Goal: Task Accomplishment & Management: Manage account settings

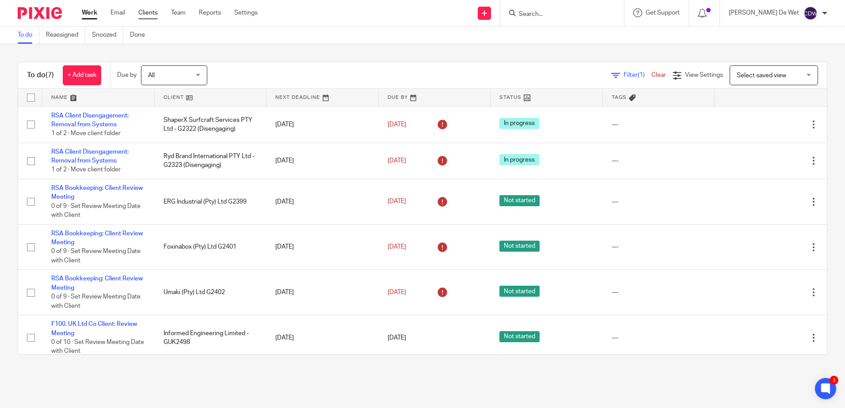
click at [153, 15] on link "Clients" at bounding box center [147, 12] width 19 height 9
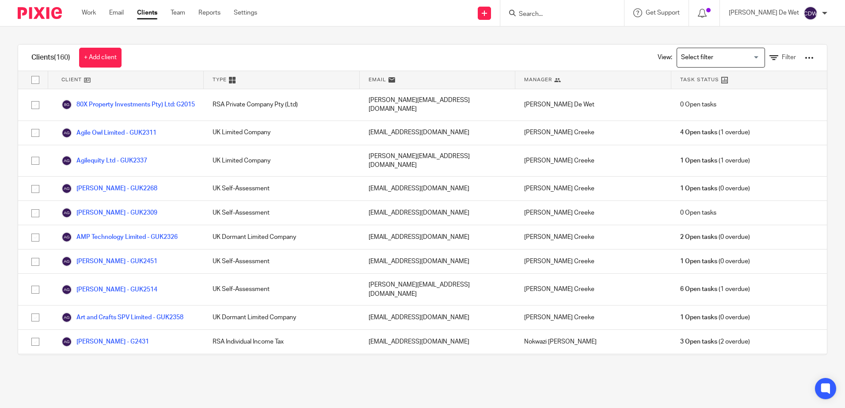
click at [561, 14] on input "Search" at bounding box center [558, 15] width 80 height 8
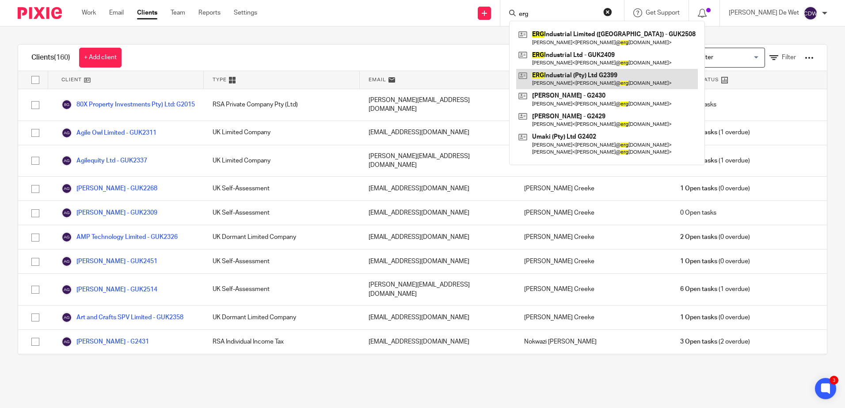
type input "erg"
click at [593, 79] on link at bounding box center [607, 79] width 182 height 20
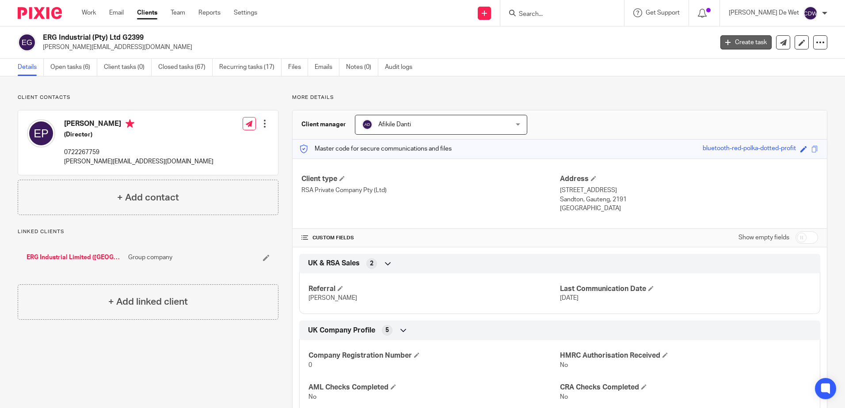
click at [749, 44] on link "Create task" at bounding box center [746, 42] width 51 height 14
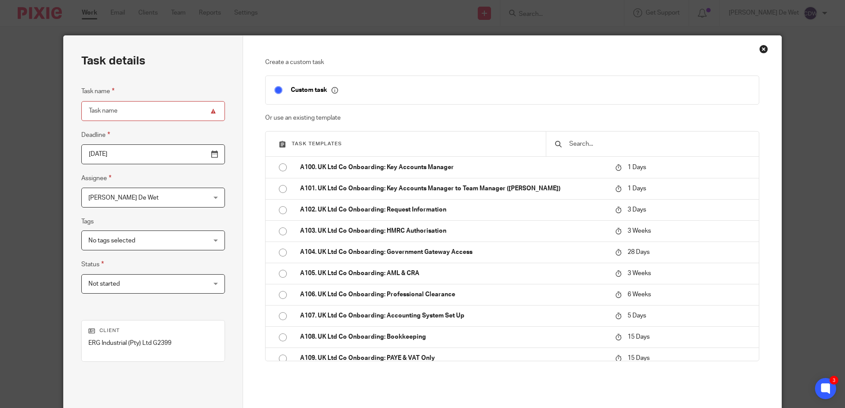
click at [573, 144] on input "text" at bounding box center [660, 144] width 182 height 10
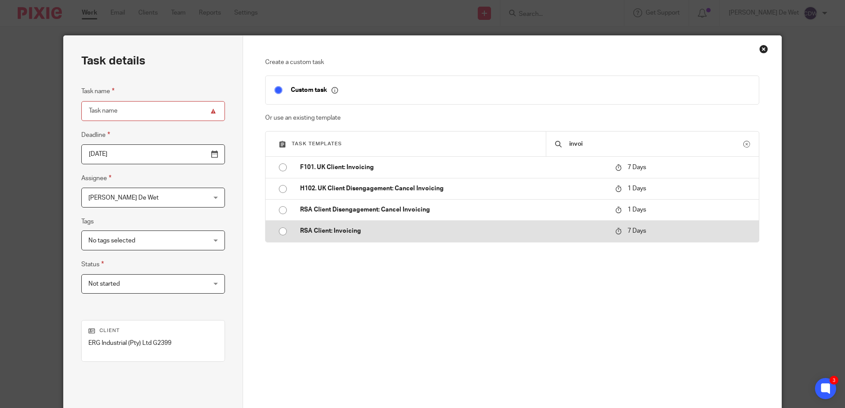
type input "invoi"
click at [336, 233] on p "RSA Client: Invoicing" at bounding box center [453, 231] width 306 height 9
type input "2025-10-21"
type input "RSA Client: Invoicing"
checkbox input "false"
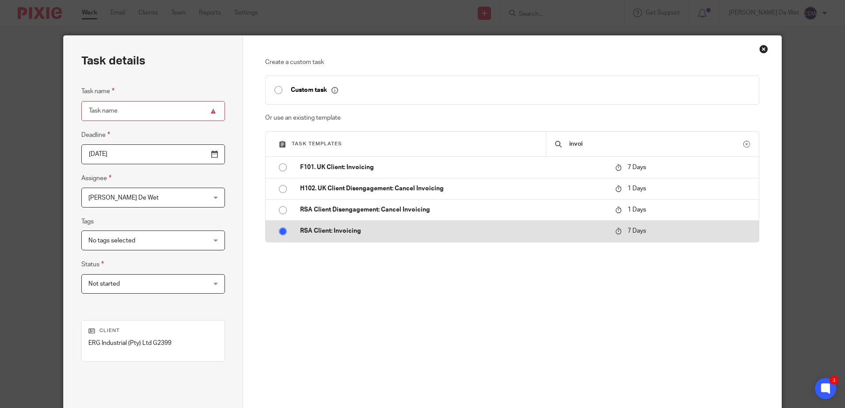
radio input "true"
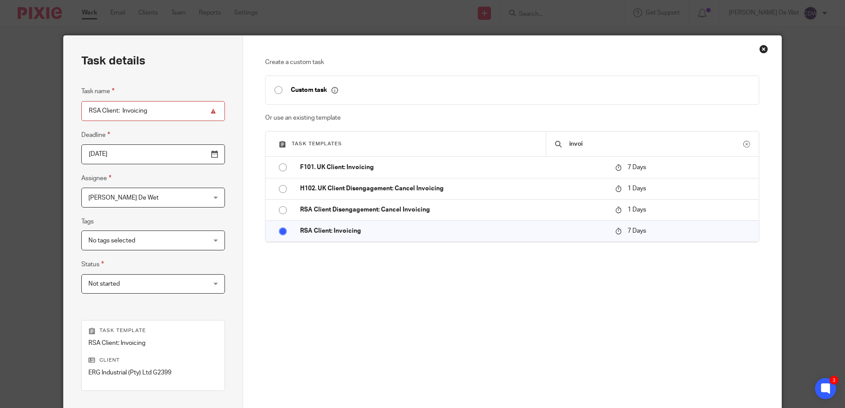
click at [197, 200] on div "Colleen De Wet Colleen De Wet" at bounding box center [153, 198] width 144 height 20
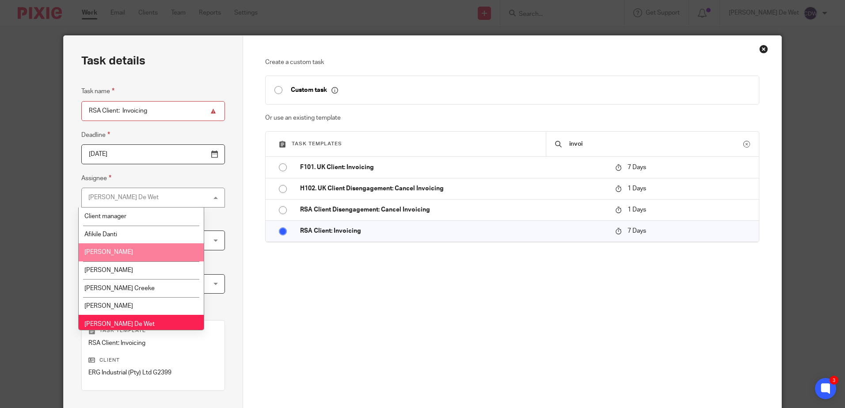
click at [156, 248] on li "Andre Rousseau" at bounding box center [141, 253] width 125 height 18
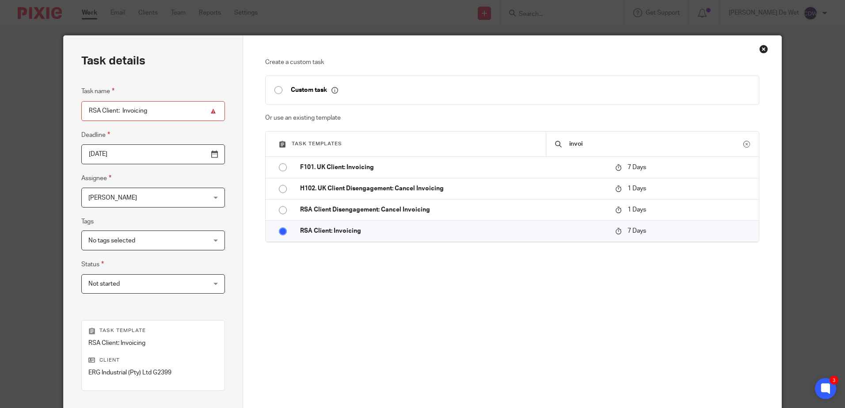
scroll to position [114, 0]
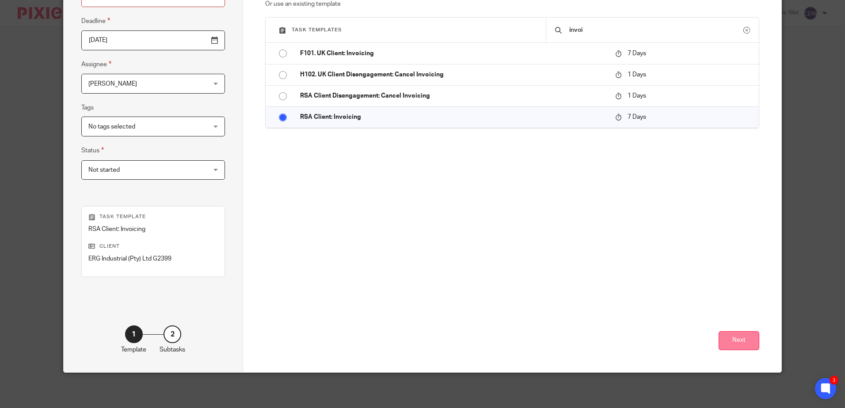
click at [741, 342] on button "Next" at bounding box center [739, 341] width 41 height 19
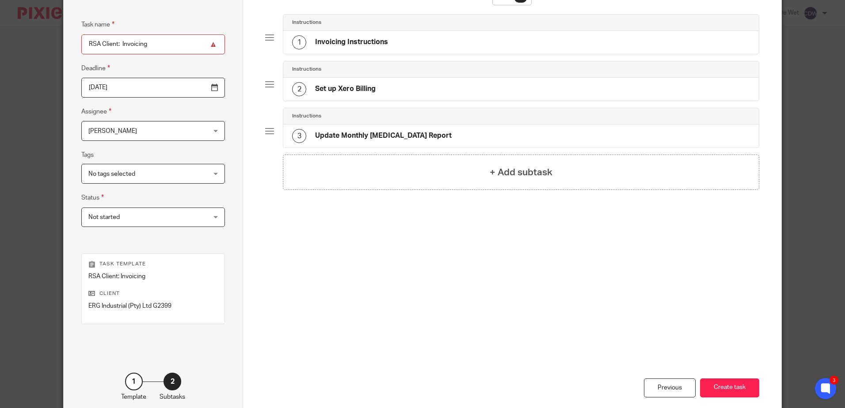
scroll to position [0, 0]
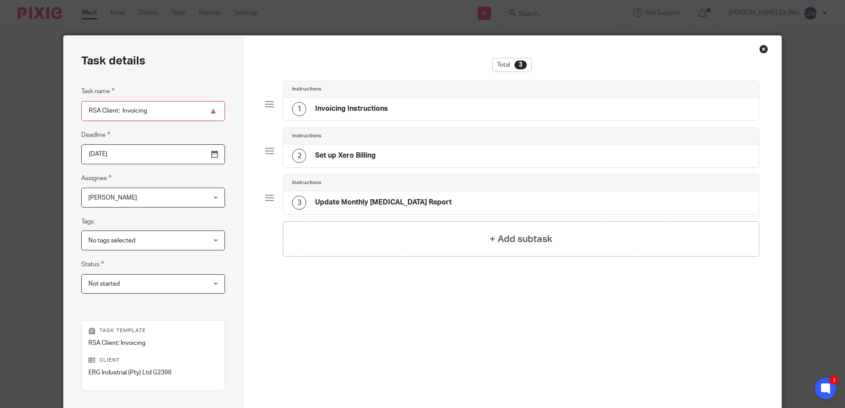
click at [369, 111] on h4 "Invoicing Instructions" at bounding box center [351, 108] width 73 height 9
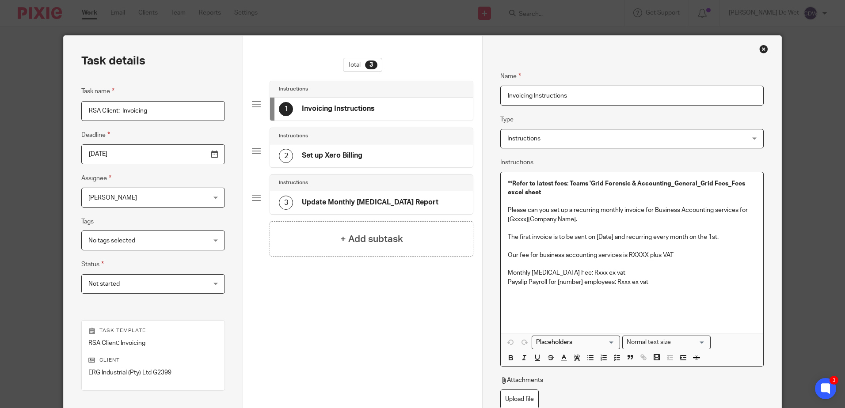
click at [508, 183] on p "** Refer to latest fees: Teams 'Grid Forensic & Accounting_General_Grid Fees_Fe…" at bounding box center [632, 188] width 248 height 18
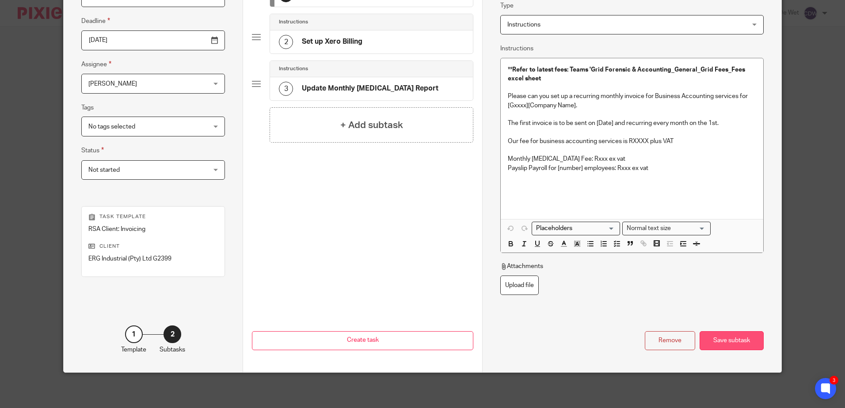
click at [729, 342] on div "Save subtask" at bounding box center [732, 341] width 64 height 19
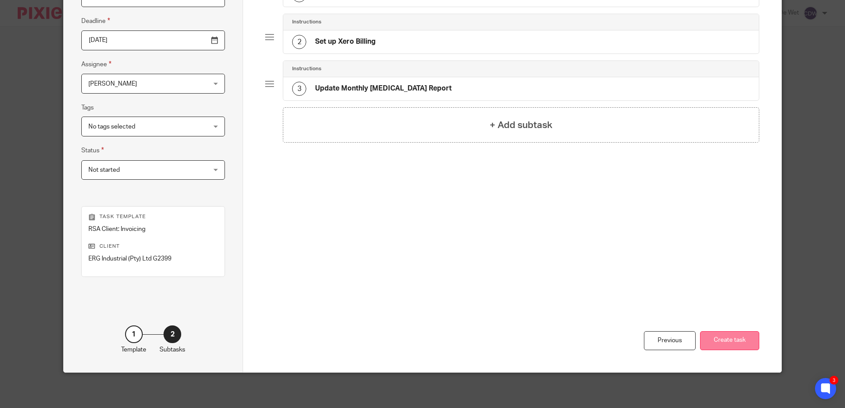
click at [734, 339] on button "Create task" at bounding box center [729, 341] width 59 height 19
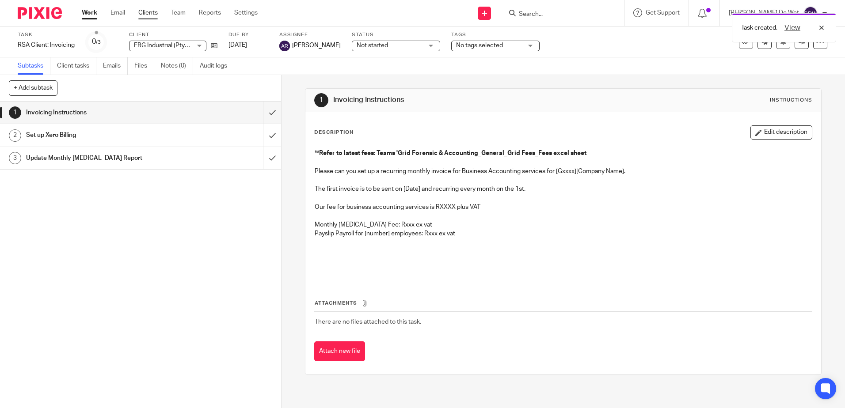
click at [152, 15] on link "Clients" at bounding box center [147, 12] width 19 height 9
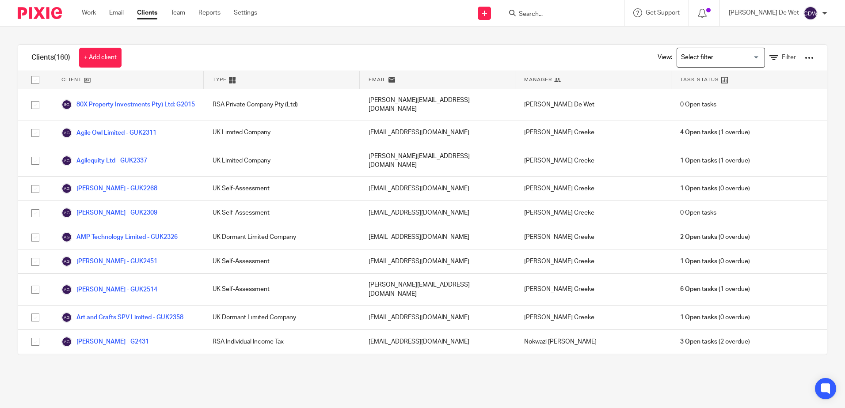
click at [576, 16] on input "Search" at bounding box center [558, 15] width 80 height 8
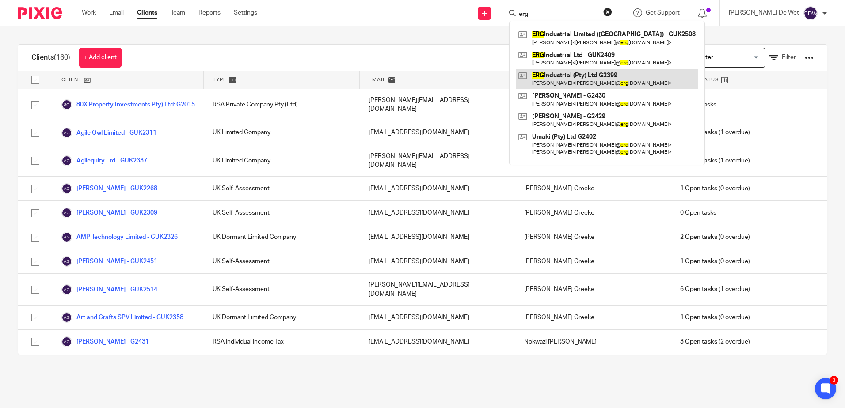
type input "erg"
click at [586, 79] on link at bounding box center [607, 79] width 182 height 20
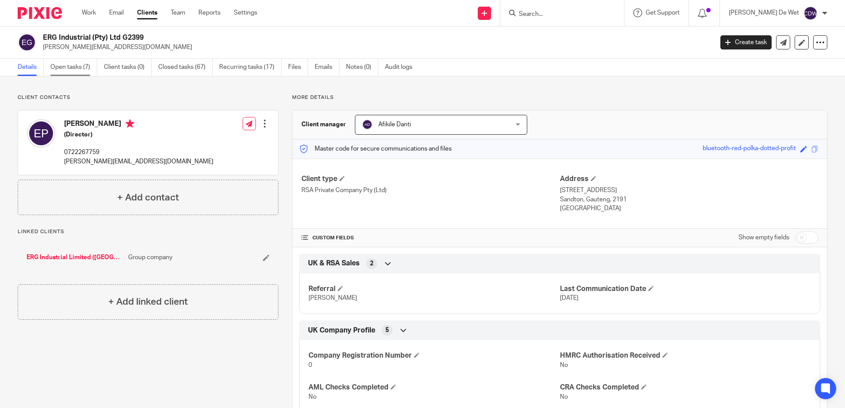
click at [80, 69] on link "Open tasks (7)" at bounding box center [73, 67] width 47 height 17
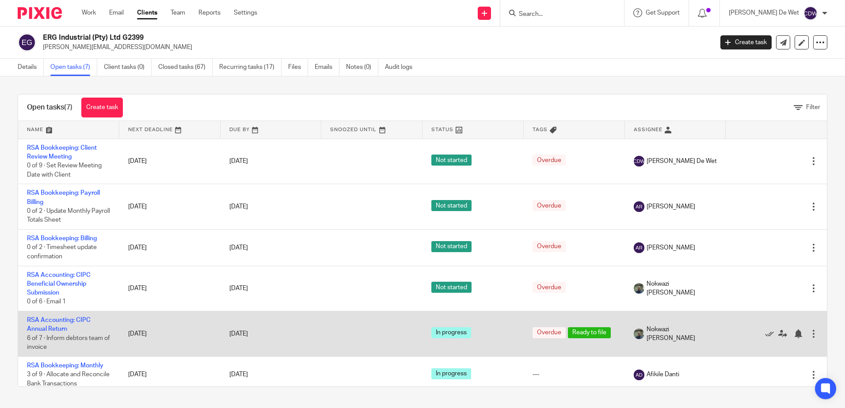
scroll to position [38, 0]
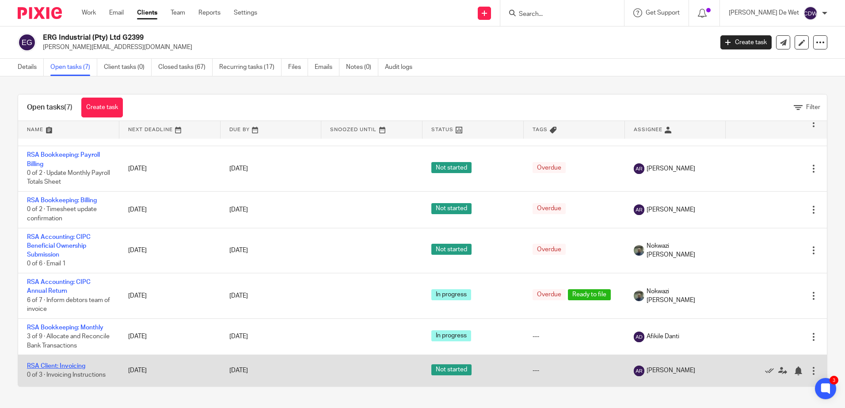
click at [76, 367] on link "RSA Client: Invoicing" at bounding box center [56, 366] width 58 height 6
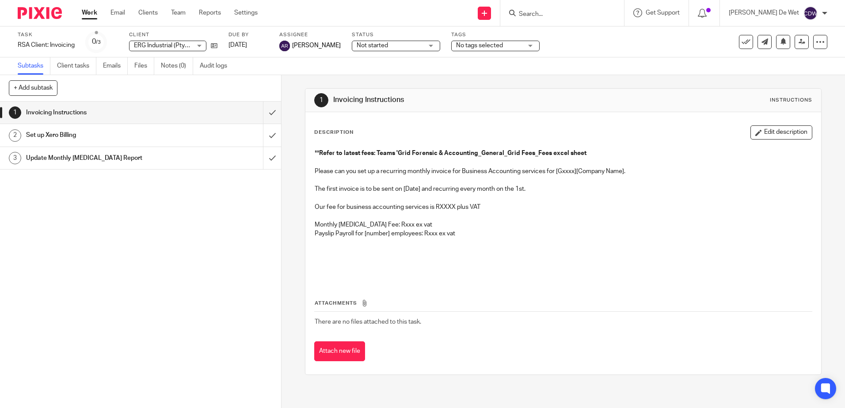
click at [320, 153] on strong "Refer to latest fees: Teams 'Grid Forensic & Accounting_General_Grid Fees_Fees …" at bounding box center [452, 153] width 267 height 6
click at [358, 197] on p at bounding box center [563, 198] width 497 height 9
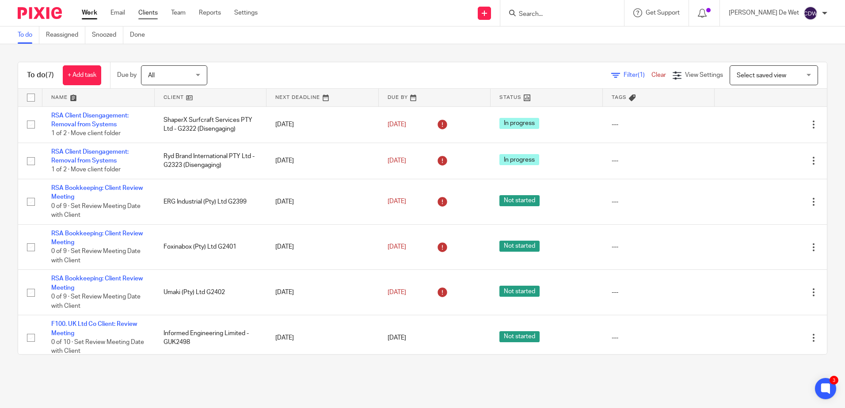
click at [150, 15] on link "Clients" at bounding box center [147, 12] width 19 height 9
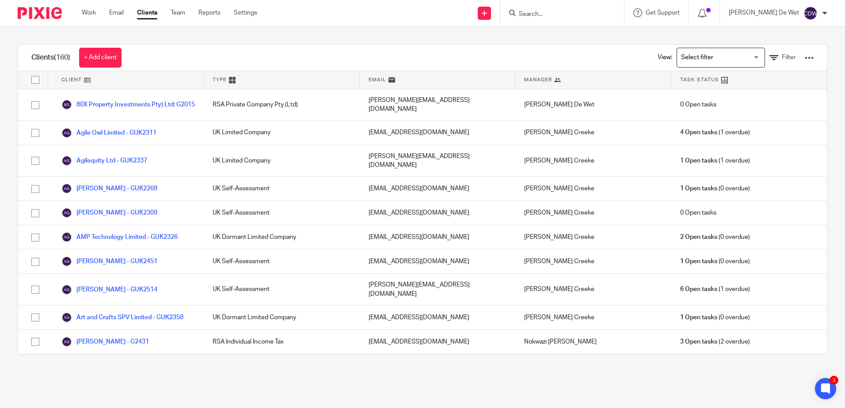
click at [554, 13] on input "Search" at bounding box center [558, 15] width 80 height 8
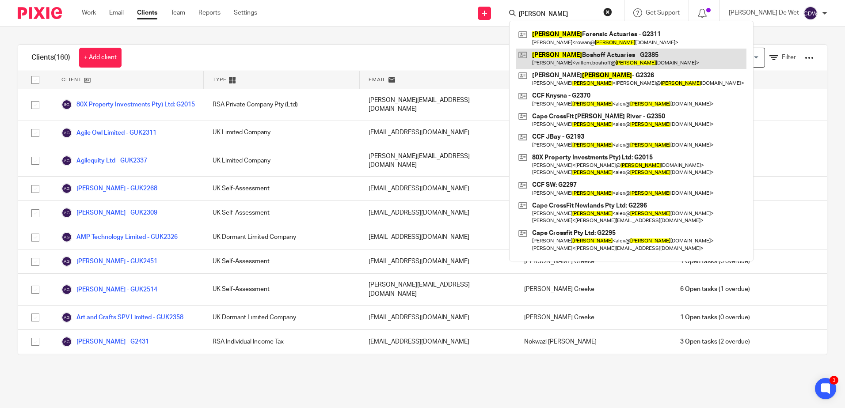
type input "munro"
click at [580, 57] on link at bounding box center [631, 59] width 230 height 20
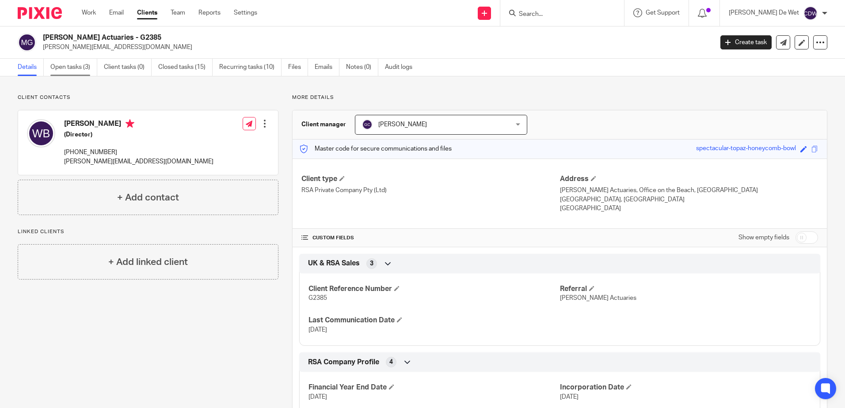
click at [70, 72] on link "Open tasks (3)" at bounding box center [73, 67] width 47 height 17
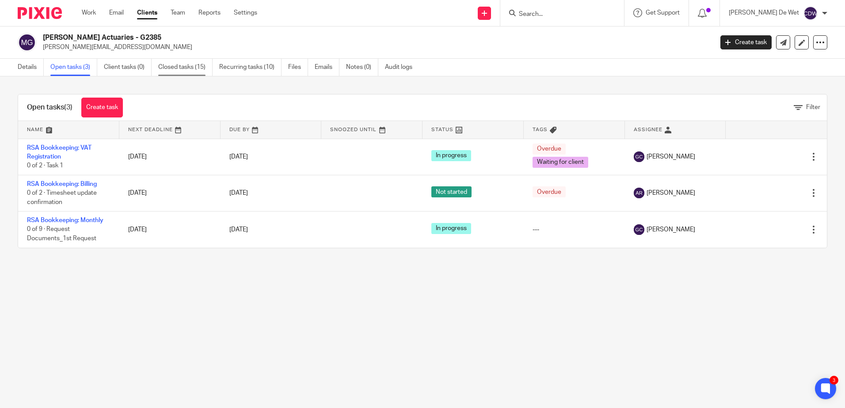
click at [195, 68] on link "Closed tasks (15)" at bounding box center [185, 67] width 54 height 17
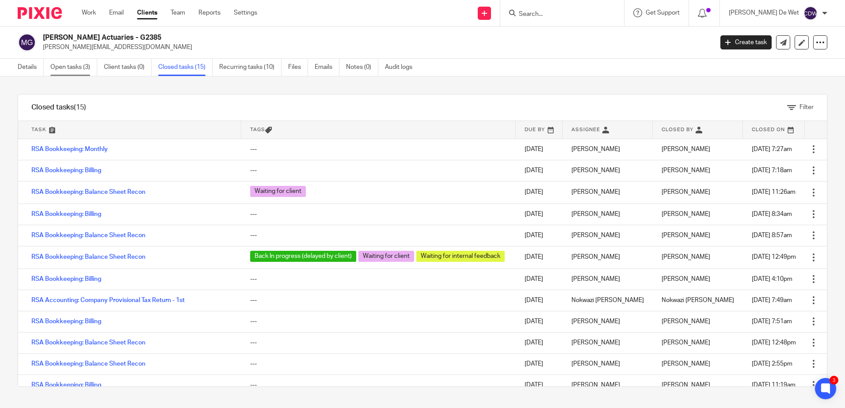
click at [75, 65] on link "Open tasks (3)" at bounding box center [73, 67] width 47 height 17
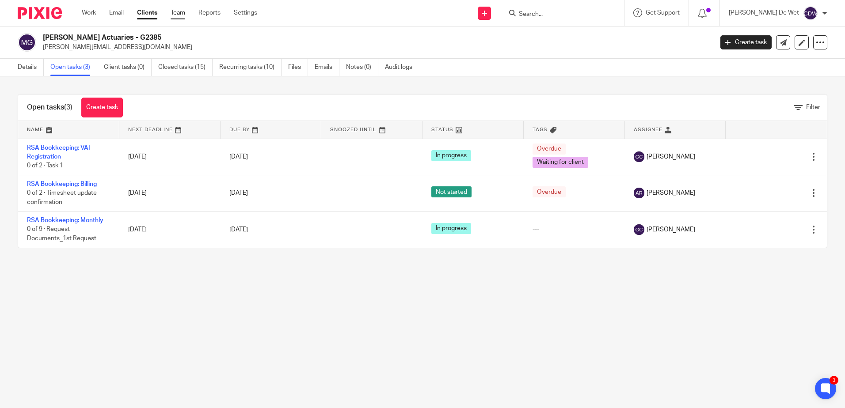
click at [182, 13] on link "Team" at bounding box center [178, 12] width 15 height 9
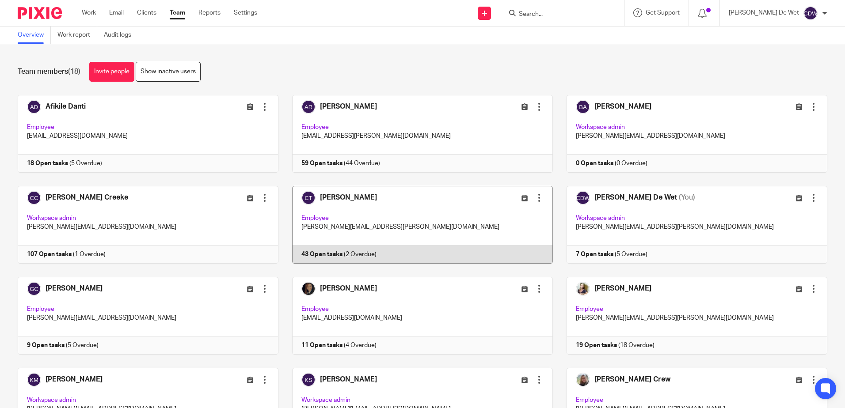
scroll to position [221, 0]
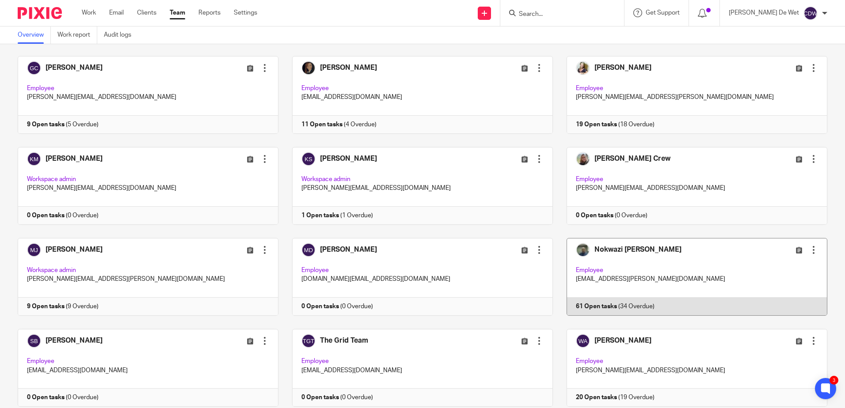
click at [699, 262] on link at bounding box center [690, 277] width 275 height 78
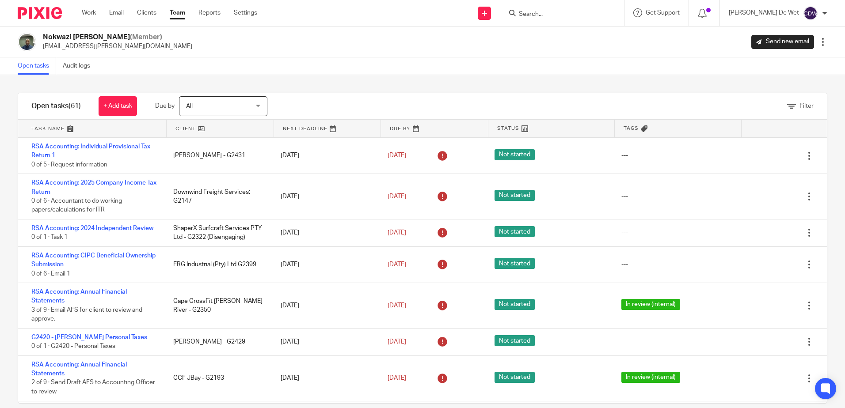
click at [51, 131] on link at bounding box center [92, 129] width 149 height 18
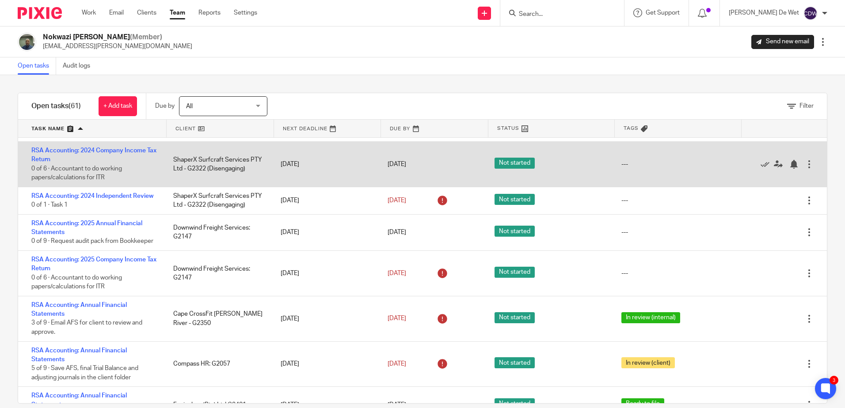
scroll to position [309, 0]
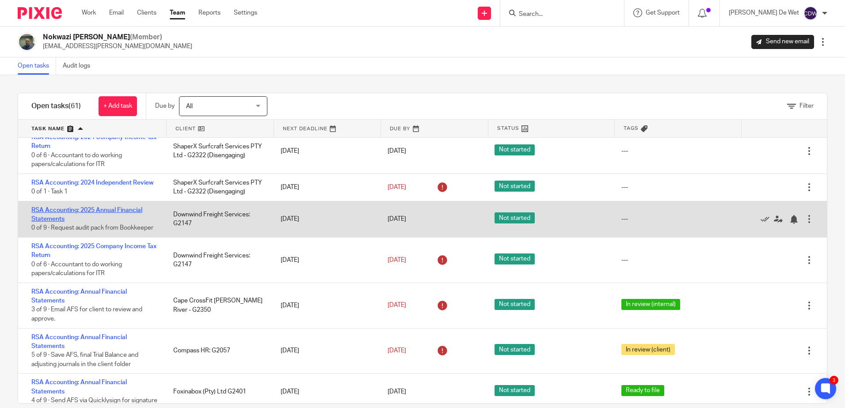
click at [117, 212] on link "RSA Accounting: 2025 Annual Financial Statements" at bounding box center [86, 214] width 111 height 15
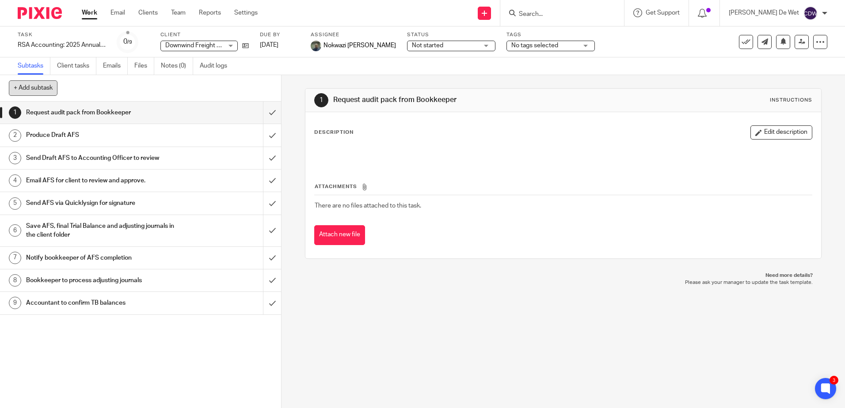
click at [49, 90] on button "+ Add subtask" at bounding box center [33, 87] width 49 height 15
click at [140, 85] on input "text" at bounding box center [109, 88] width 200 height 15
click at [66, 88] on input "text" at bounding box center [109, 88] width 200 height 15
click at [123, 85] on input "text" at bounding box center [109, 88] width 200 height 15
